Goal: Check status: Check status

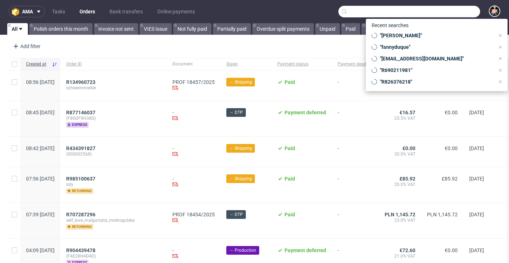
click at [439, 10] on input "text" at bounding box center [409, 12] width 142 height 12
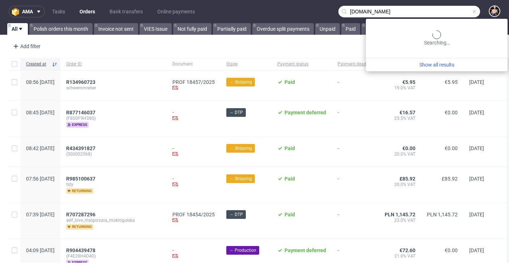
type input "[DOMAIN_NAME]"
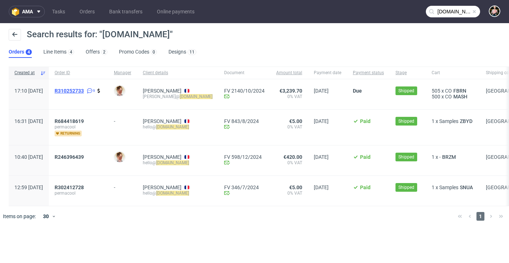
click at [84, 90] on span "R310252733" at bounding box center [69, 91] width 29 height 6
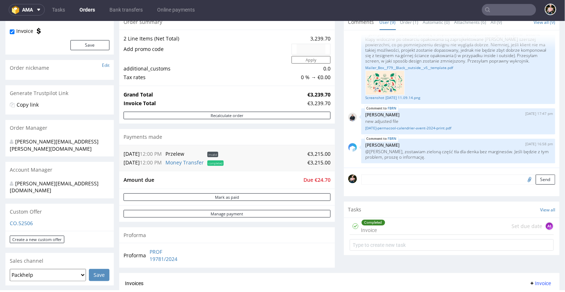
scroll to position [78, 0]
